Goal: Find specific page/section: Find specific page/section

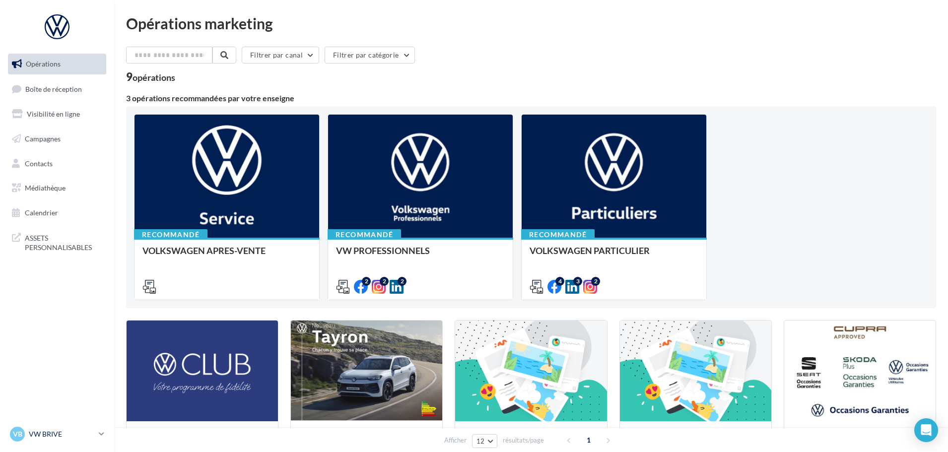
click at [89, 440] on div "VB VW BRIVE vw-bri-sdes" at bounding box center [52, 434] width 85 height 15
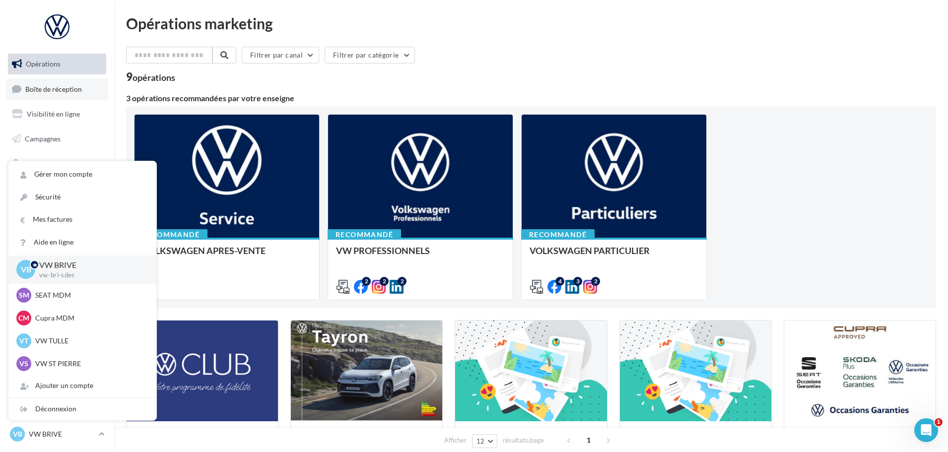
click at [58, 85] on span "Boîte de réception" at bounding box center [53, 88] width 57 height 8
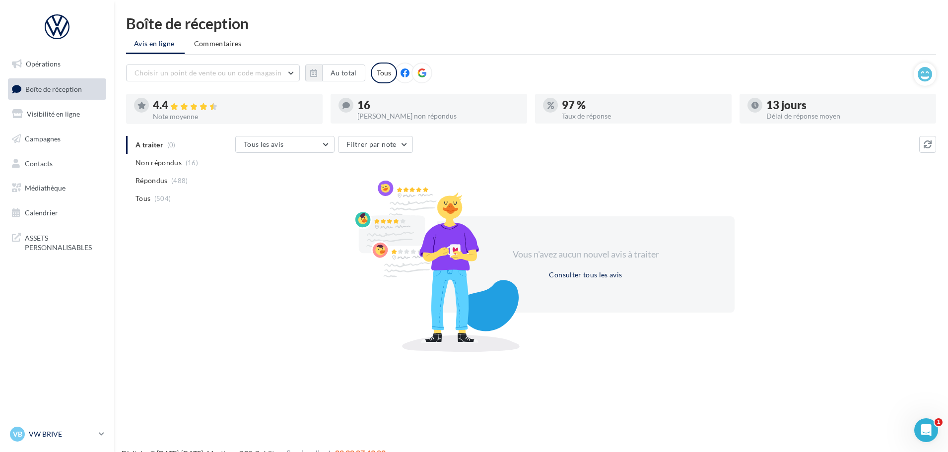
click at [100, 437] on icon at bounding box center [101, 434] width 5 height 8
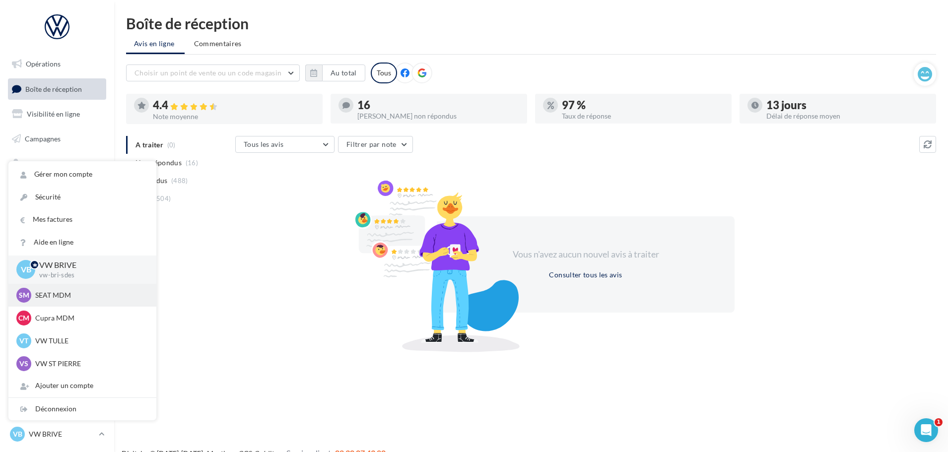
click at [58, 295] on p "SEAT MDM" at bounding box center [89, 295] width 109 height 10
